Goal: Task Accomplishment & Management: Use online tool/utility

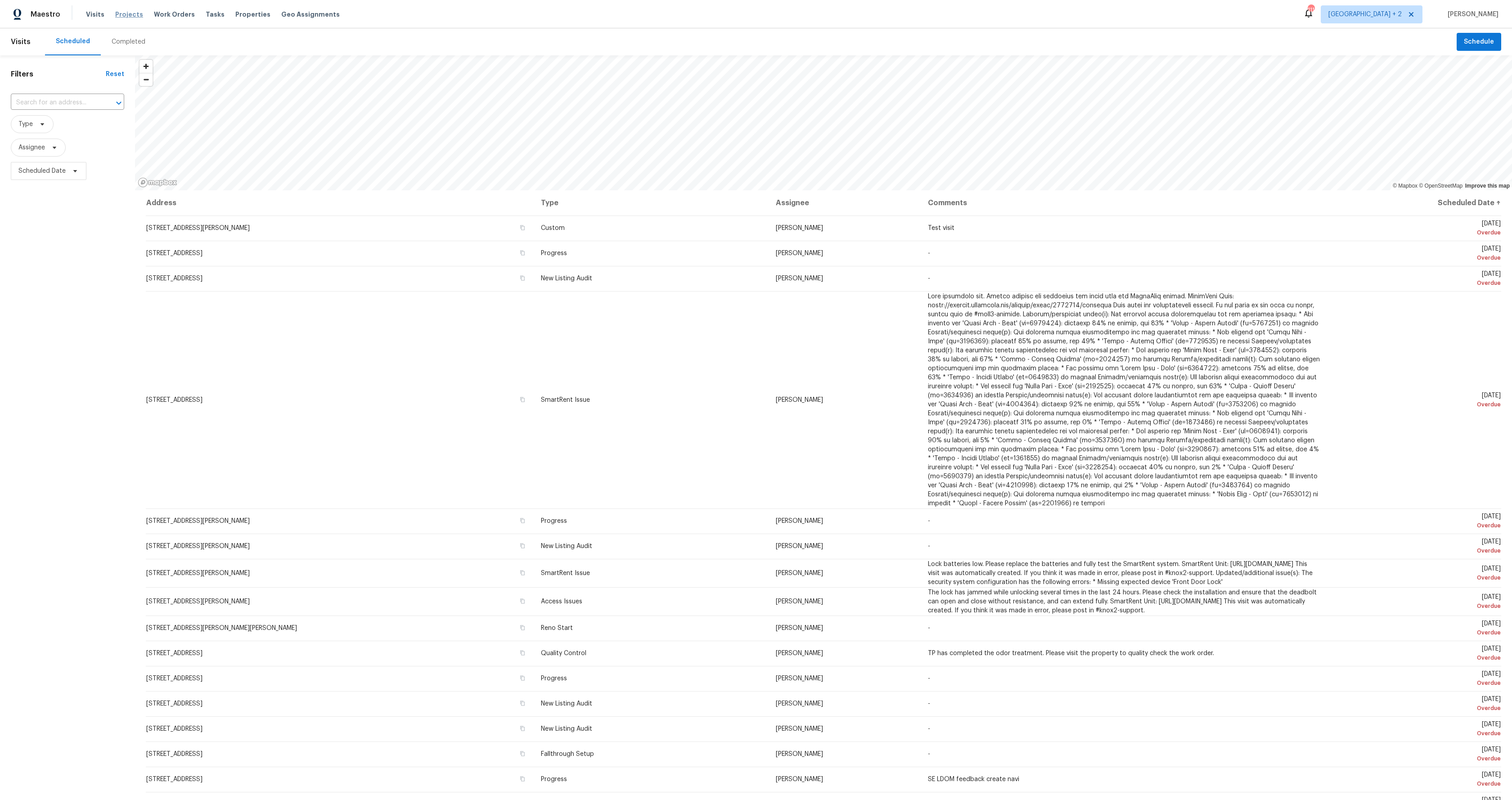
click at [128, 11] on span "Projects" at bounding box center [129, 14] width 28 height 9
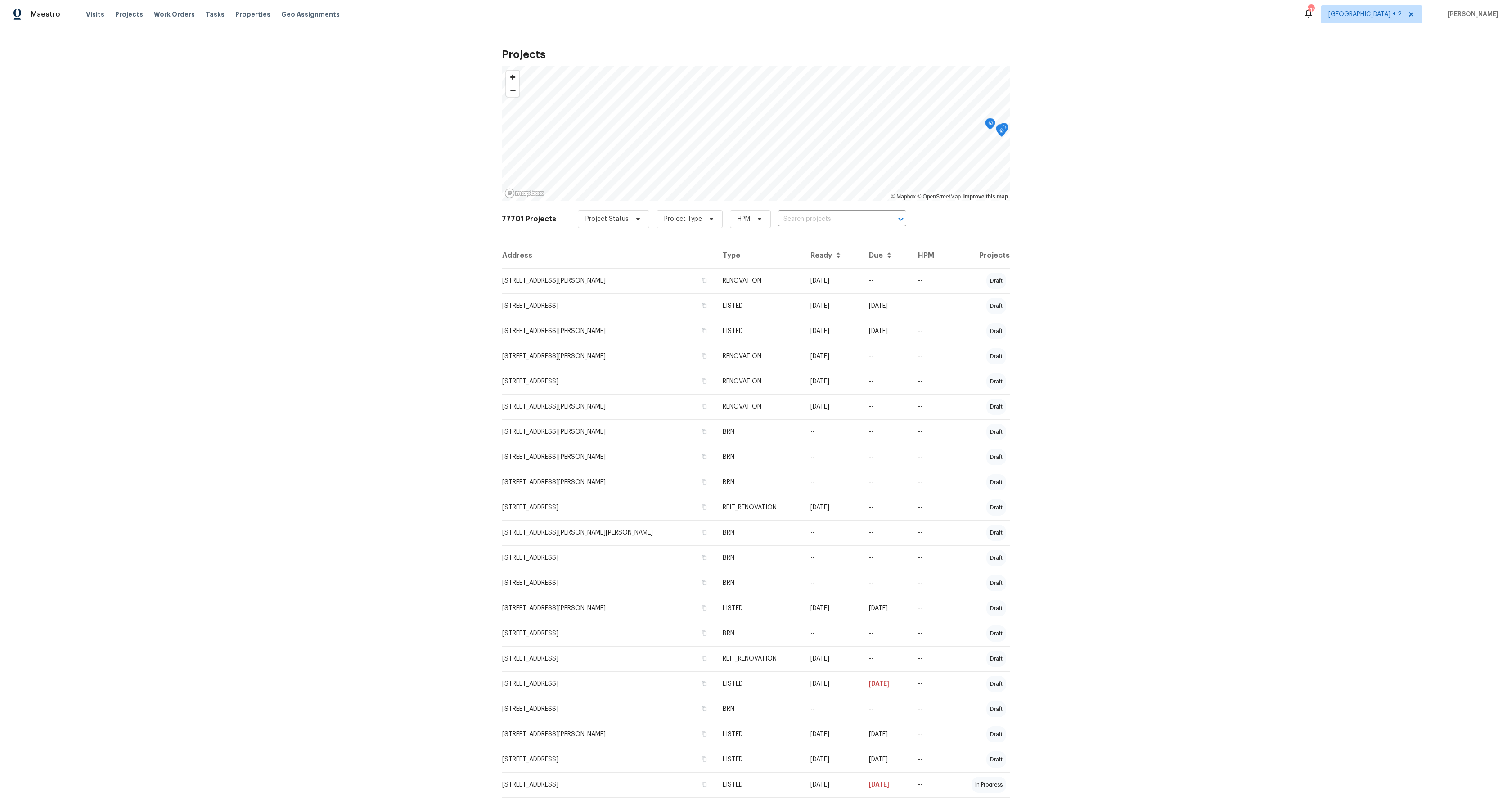
click at [542, 509] on td "[STREET_ADDRESS]" at bounding box center [609, 507] width 214 height 25
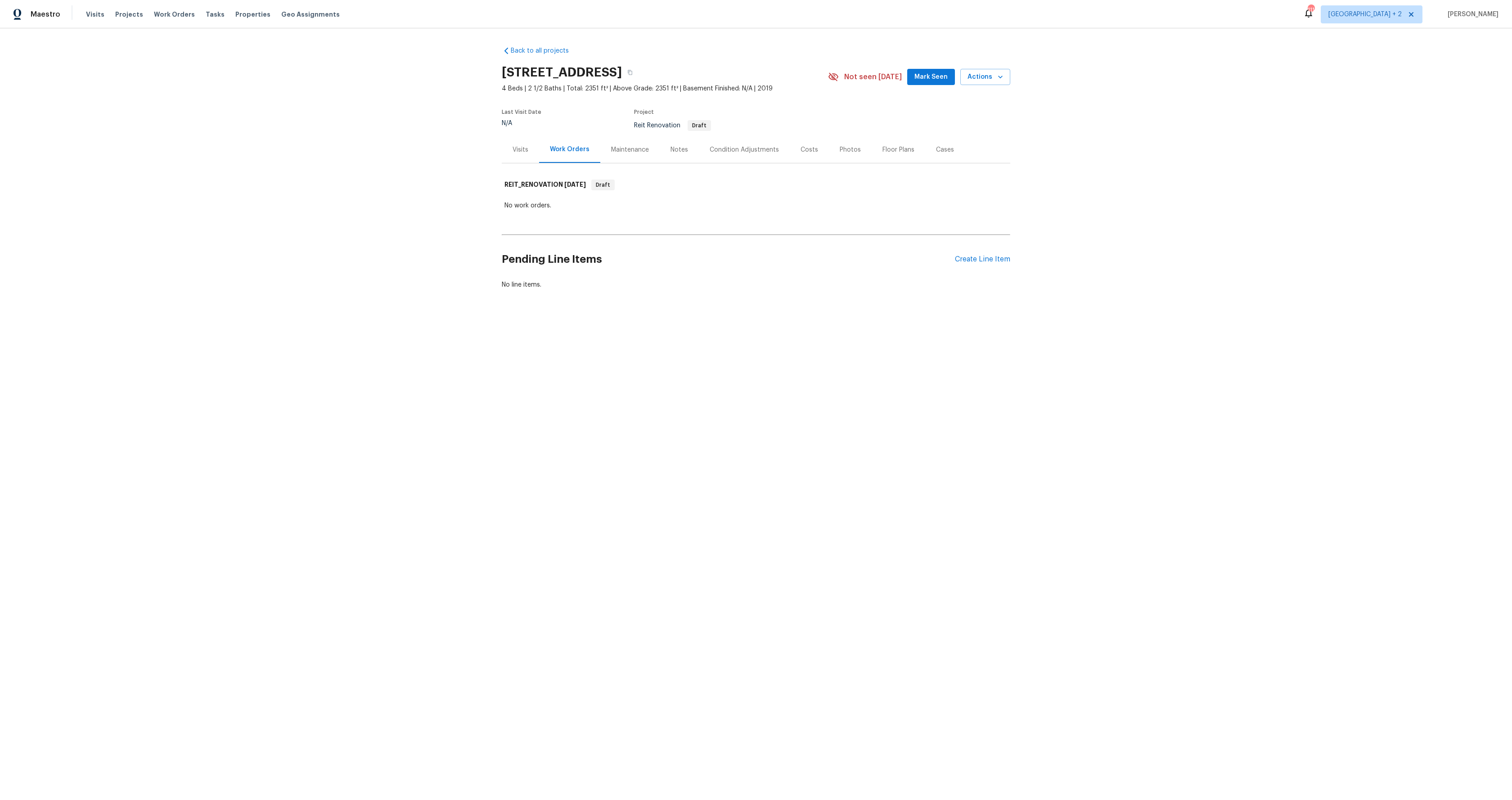
click at [734, 146] on div "Condition Adjustments" at bounding box center [744, 150] width 69 height 9
